Goal: Task Accomplishment & Management: Complete application form

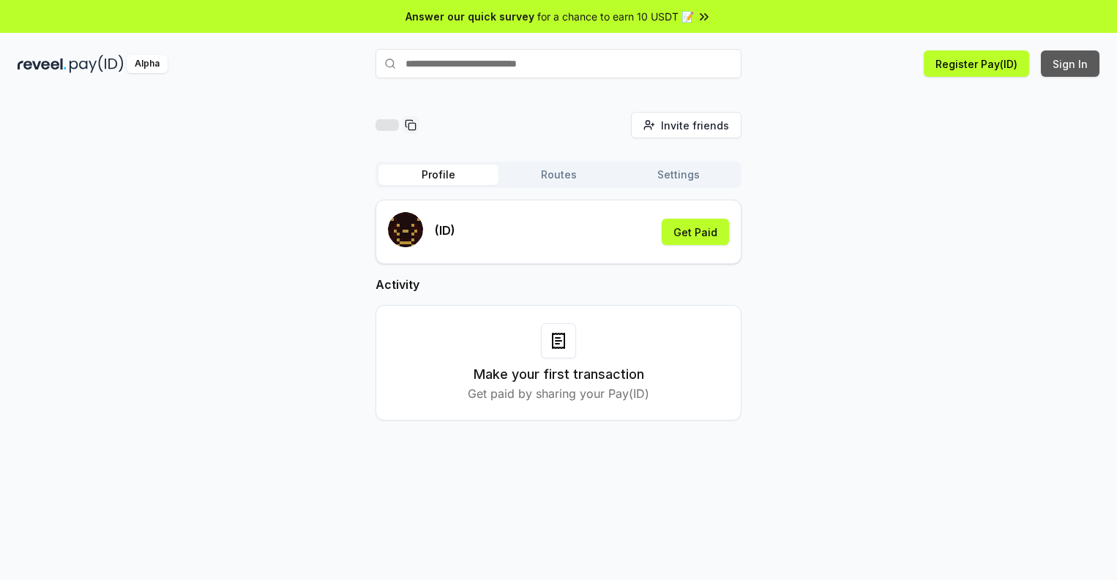
click at [1071, 64] on button "Sign In" at bounding box center [1070, 64] width 59 height 26
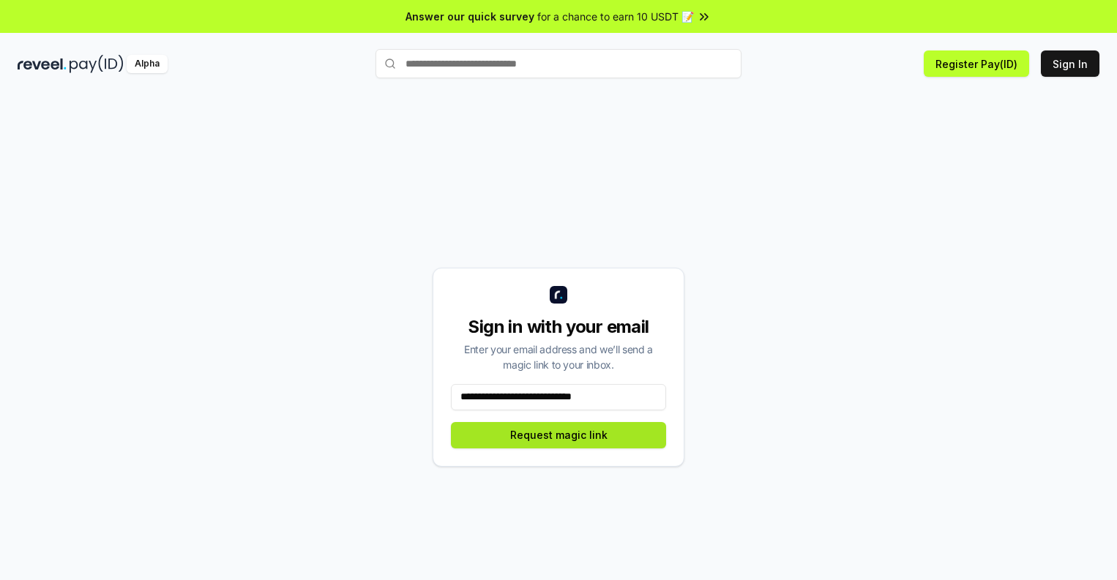
type input "**********"
click at [558, 435] on button "Request magic link" at bounding box center [558, 435] width 215 height 26
